Goal: Task Accomplishment & Management: Manage account settings

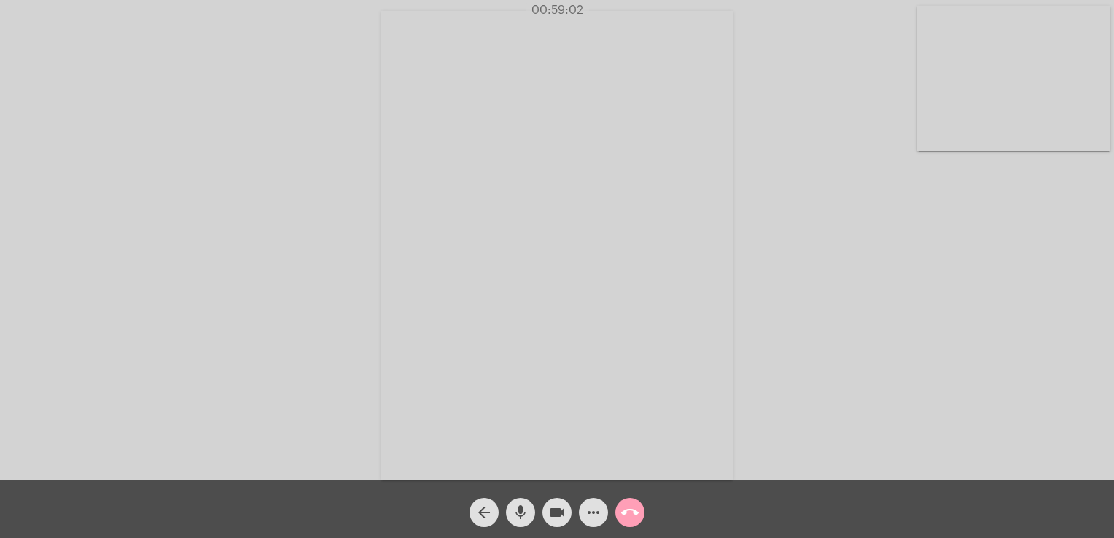
click at [627, 509] on mat-icon "call_end" at bounding box center [630, 513] width 18 height 18
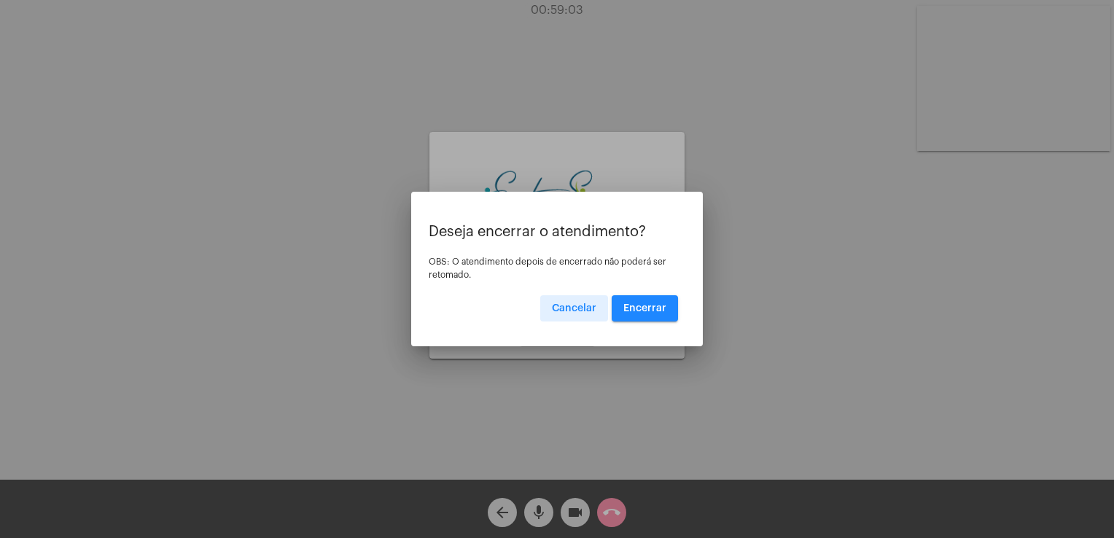
click at [638, 308] on span "Encerrar" at bounding box center [645, 308] width 43 height 10
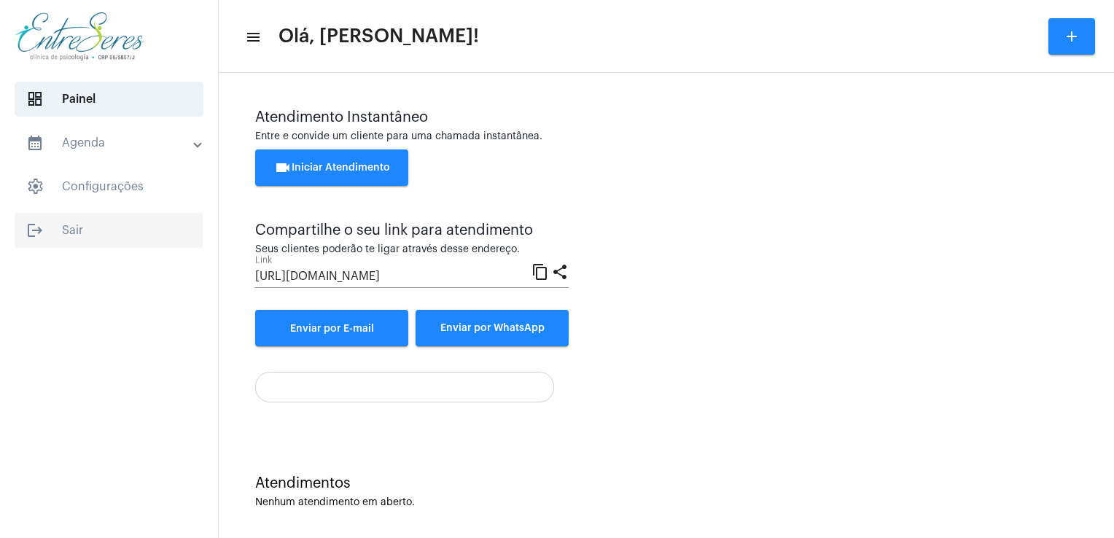
click at [78, 218] on span "logout Sair" at bounding box center [109, 230] width 189 height 35
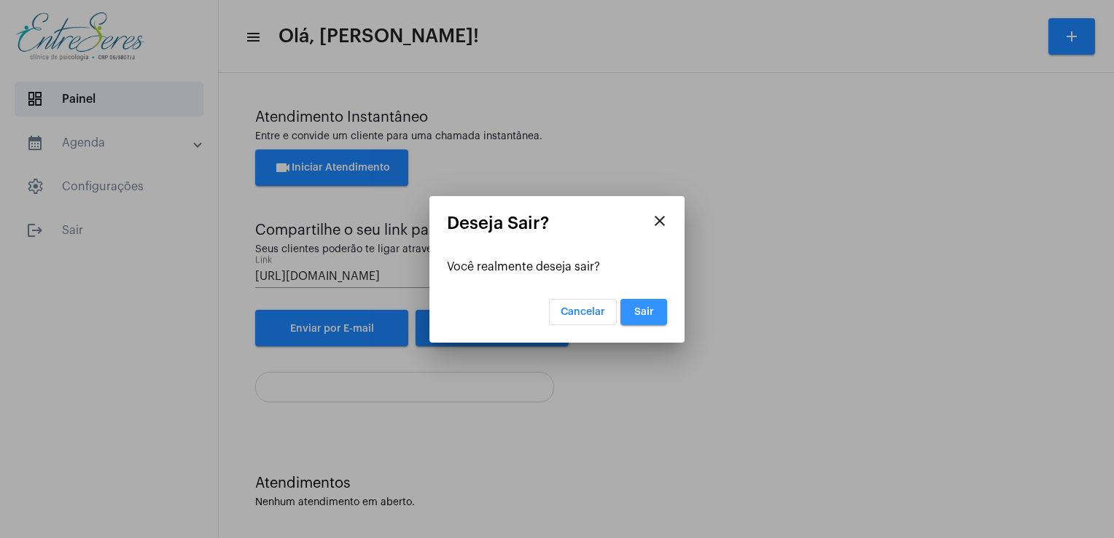
click at [640, 309] on span "Sair" at bounding box center [644, 312] width 20 height 10
